Goal: Information Seeking & Learning: Learn about a topic

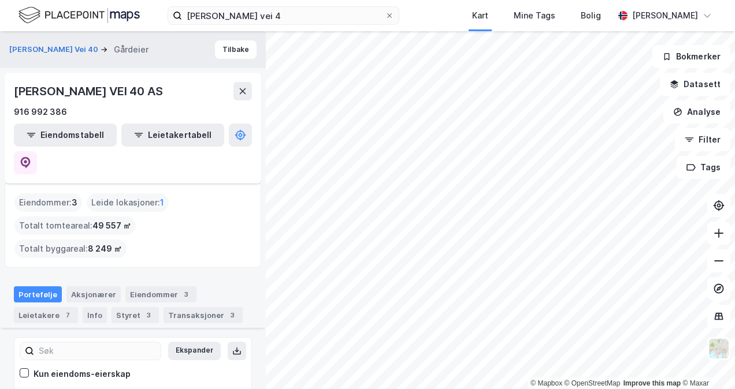
scroll to position [426, 0]
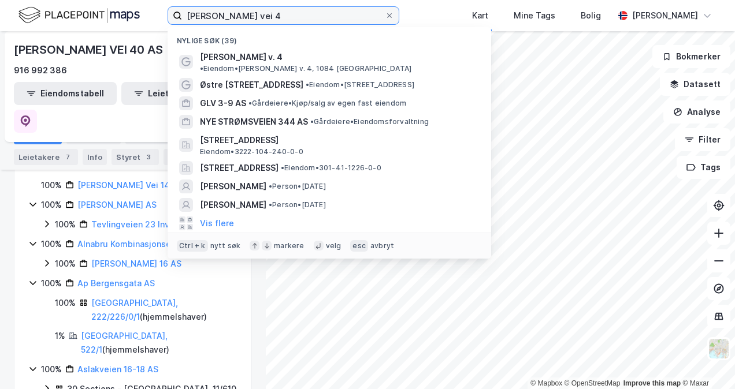
drag, startPoint x: 281, startPoint y: 19, endPoint x: 77, endPoint y: 20, distance: 204.0
click at [77, 20] on div "[PERSON_NAME] vei 4 Nylige søk (39) [PERSON_NAME] v. 4 • Eiendom • [PERSON_NAME…" at bounding box center [367, 15] width 735 height 31
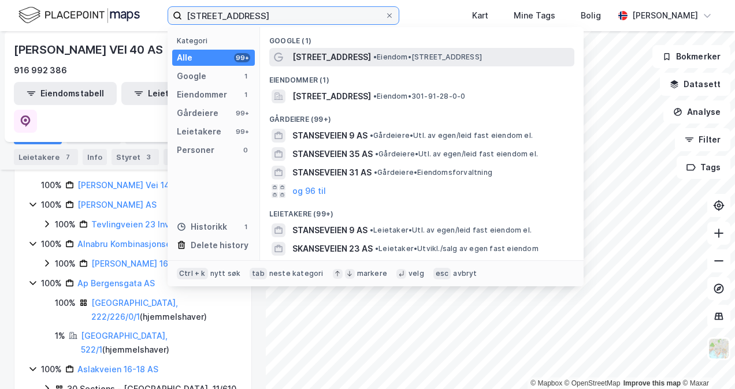
type input "[STREET_ADDRESS]"
click at [326, 55] on span "[STREET_ADDRESS]" at bounding box center [331, 57] width 79 height 14
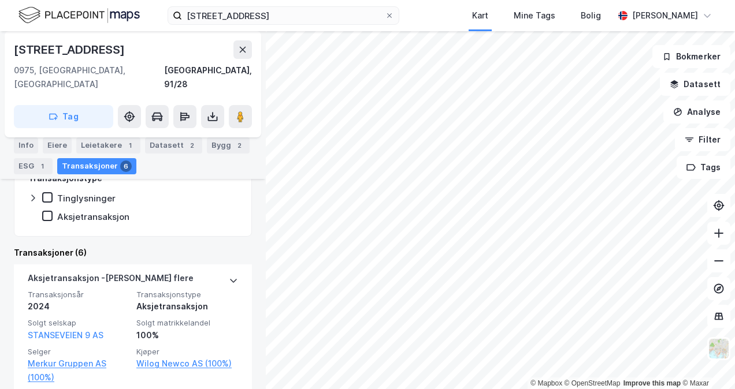
scroll to position [270, 0]
click at [102, 140] on div "Leietakere 1" at bounding box center [108, 146] width 64 height 16
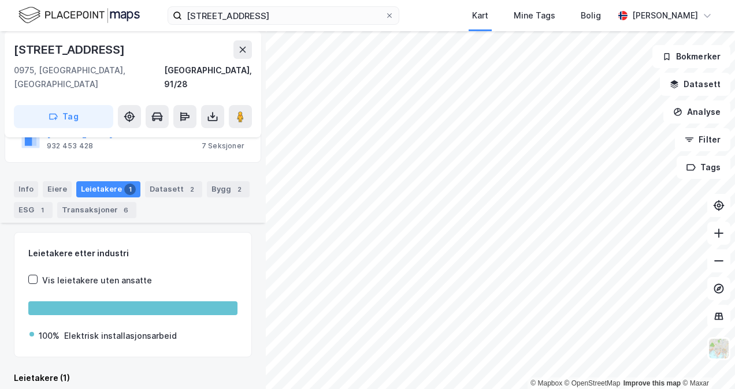
scroll to position [162, 0]
